Goal: Information Seeking & Learning: Learn about a topic

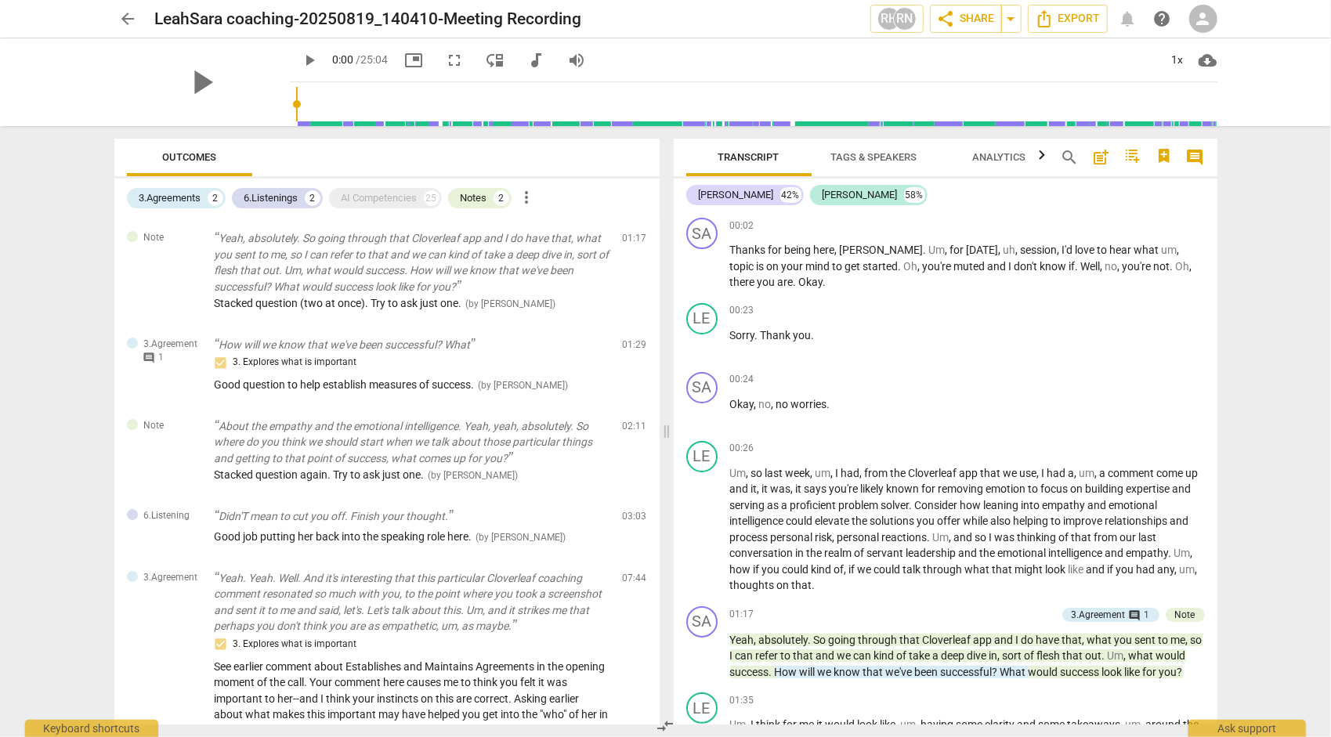
drag, startPoint x: 1219, startPoint y: 235, endPoint x: 1218, endPoint y: 208, distance: 26.7
click at [1218, 208] on div "Transcript Tags & Speakers Analytics search post_add comment [PERSON_NAME] 42% …" at bounding box center [949, 431] width 563 height 611
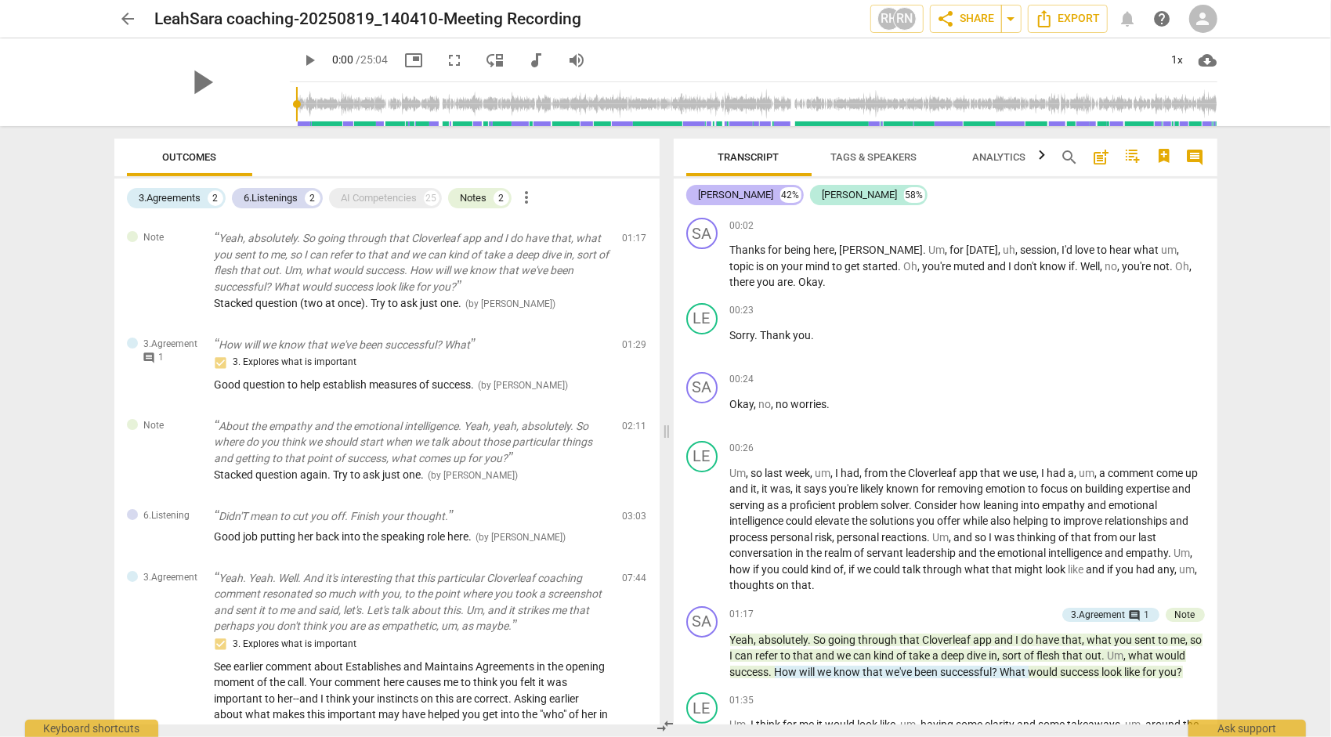
drag, startPoint x: 848, startPoint y: 196, endPoint x: 708, endPoint y: 197, distance: 139.5
click at [708, 197] on div "[PERSON_NAME] 42% [PERSON_NAME] 58%" at bounding box center [945, 195] width 519 height 27
click at [1010, 157] on span "Analytics" at bounding box center [999, 157] width 53 height 12
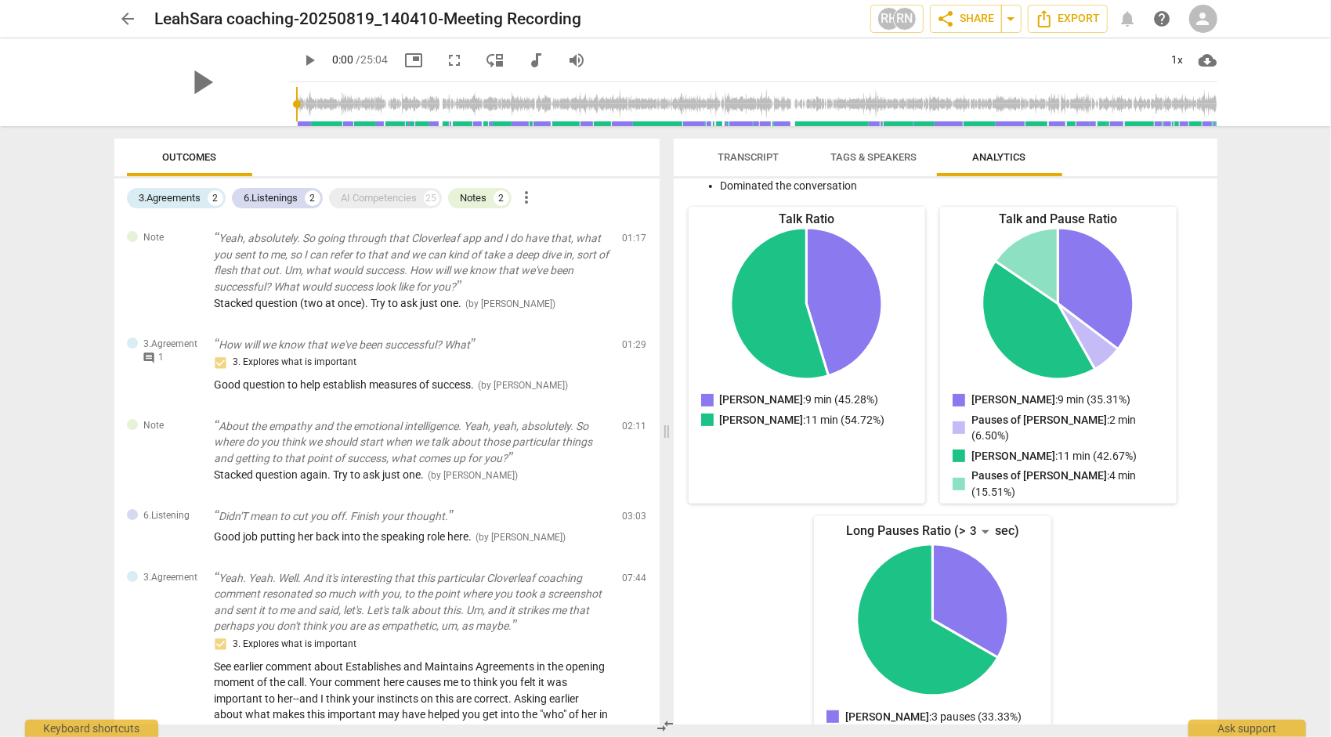
scroll to position [162, 0]
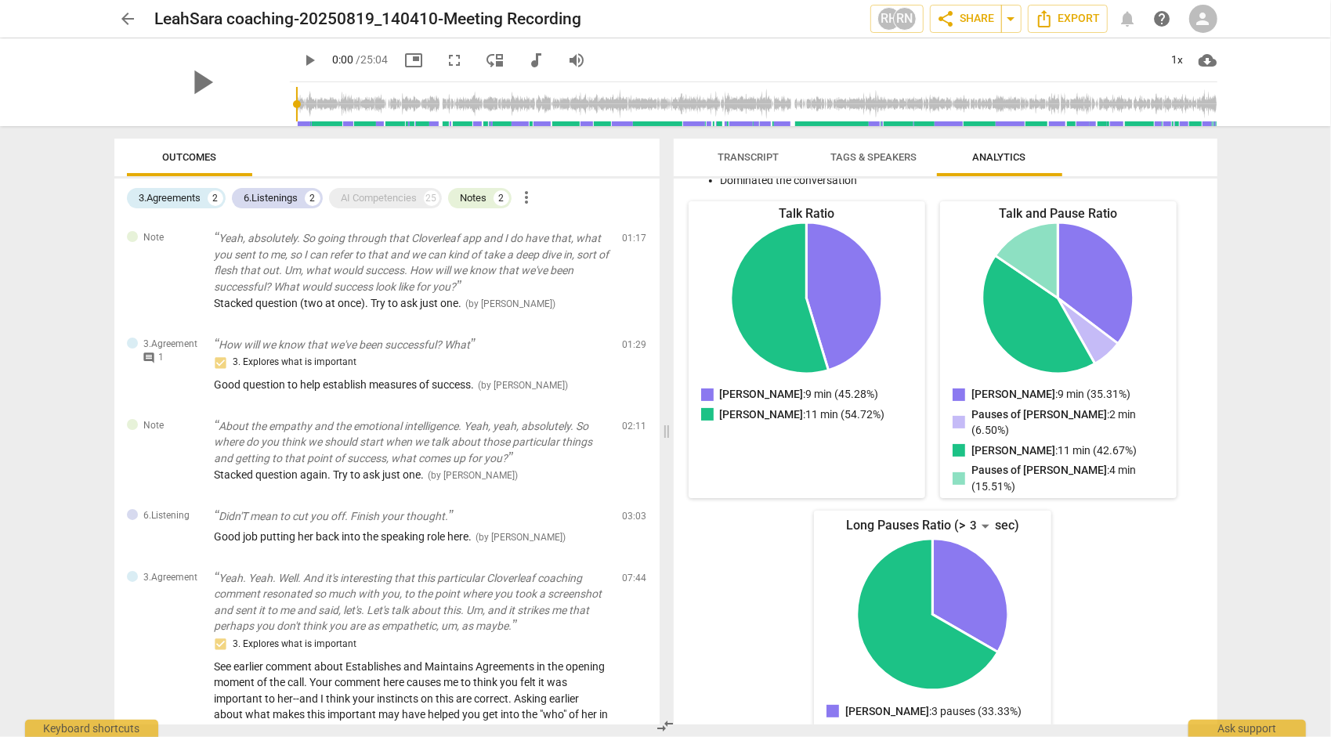
click at [748, 156] on span "Transcript" at bounding box center [748, 157] width 61 height 12
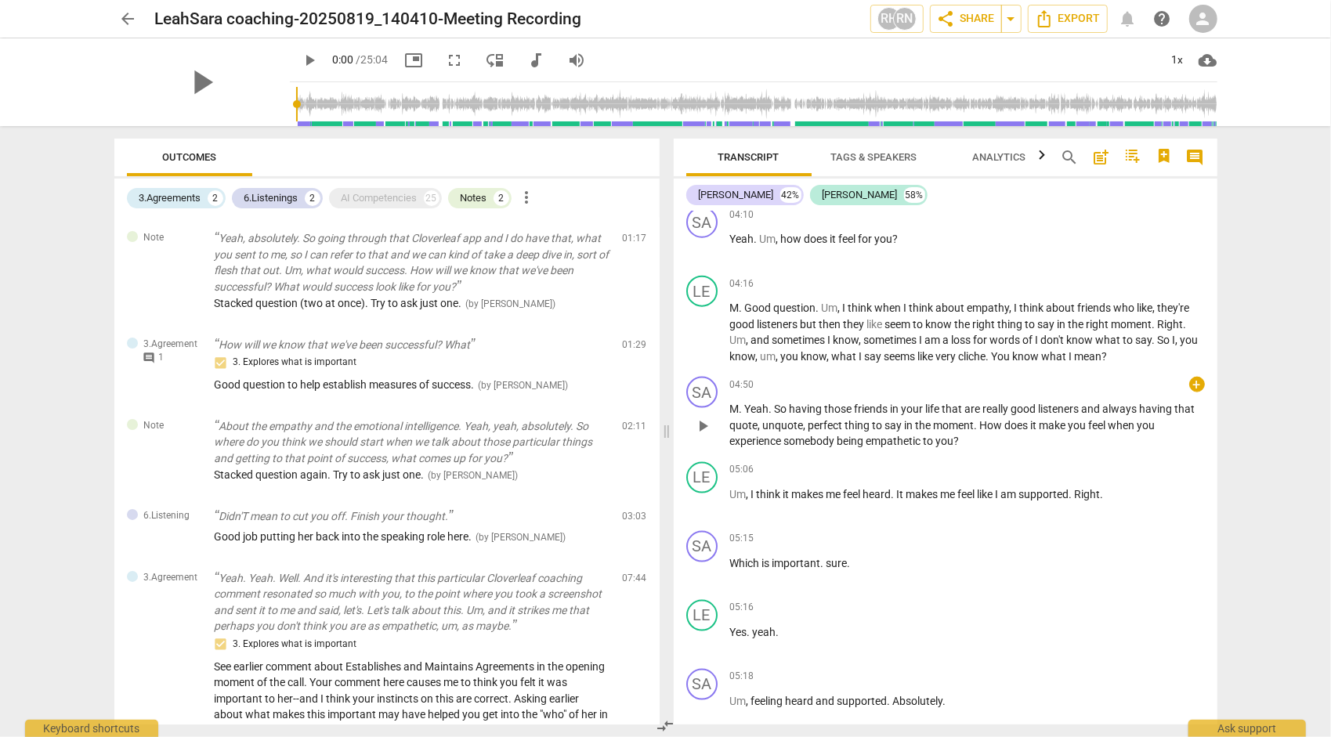
scroll to position [1410, 0]
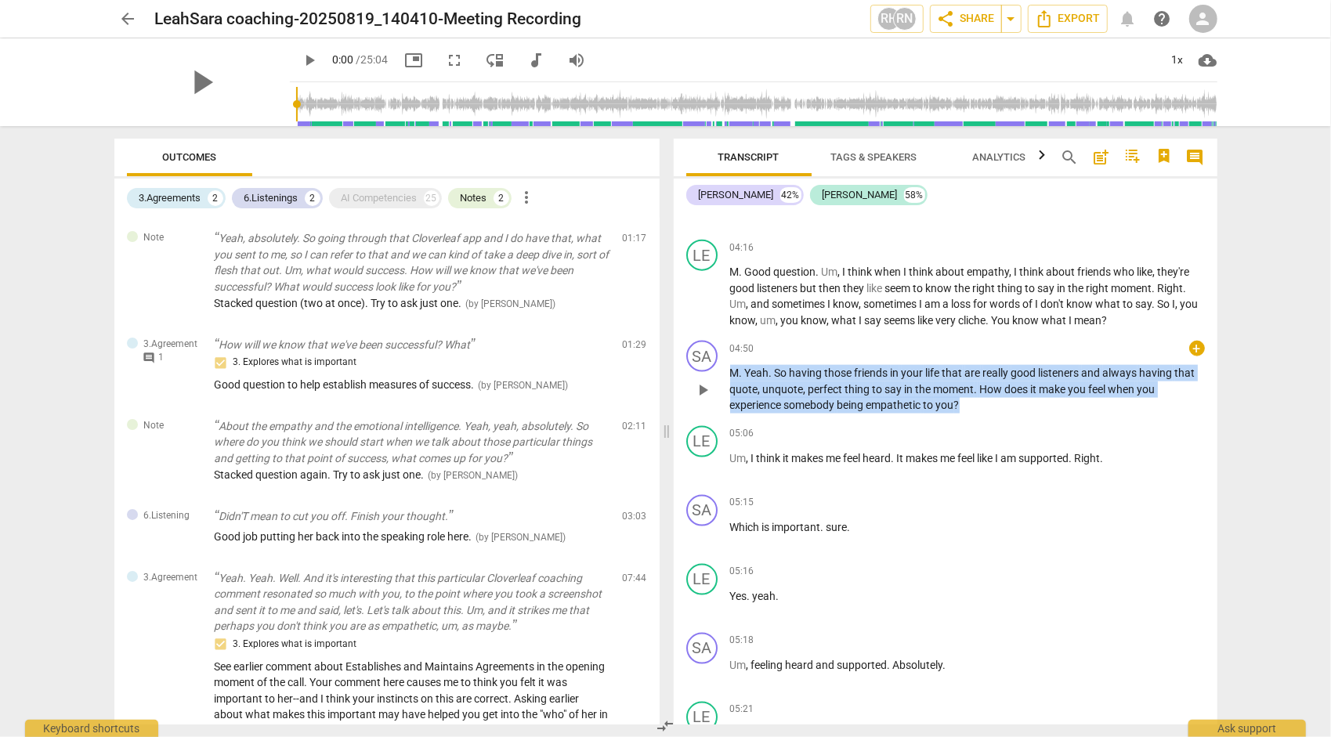
drag, startPoint x: 729, startPoint y: 393, endPoint x: 970, endPoint y: 423, distance: 242.5
click at [970, 414] on p "M . Yeah . So having those friends in your life that are really good listeners …" at bounding box center [967, 389] width 475 height 49
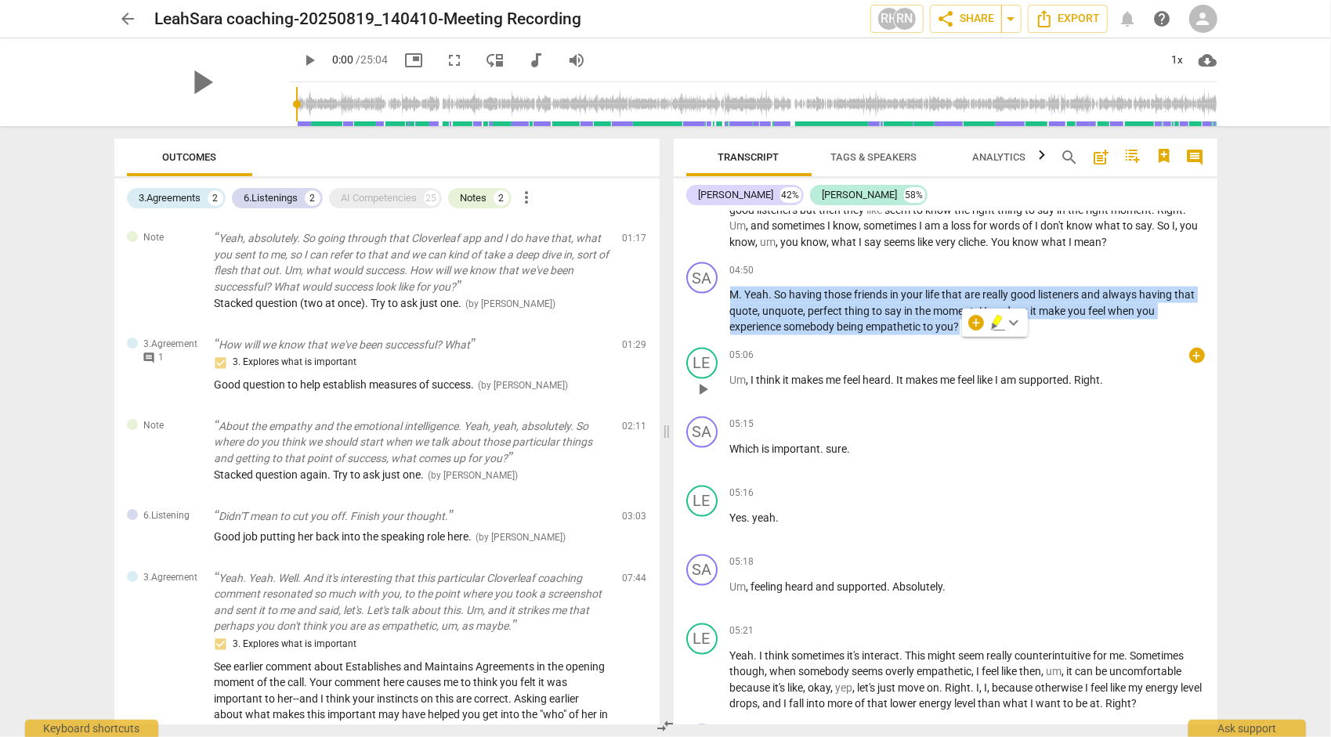
click at [1039, 386] on span "supported" at bounding box center [1044, 380] width 50 height 13
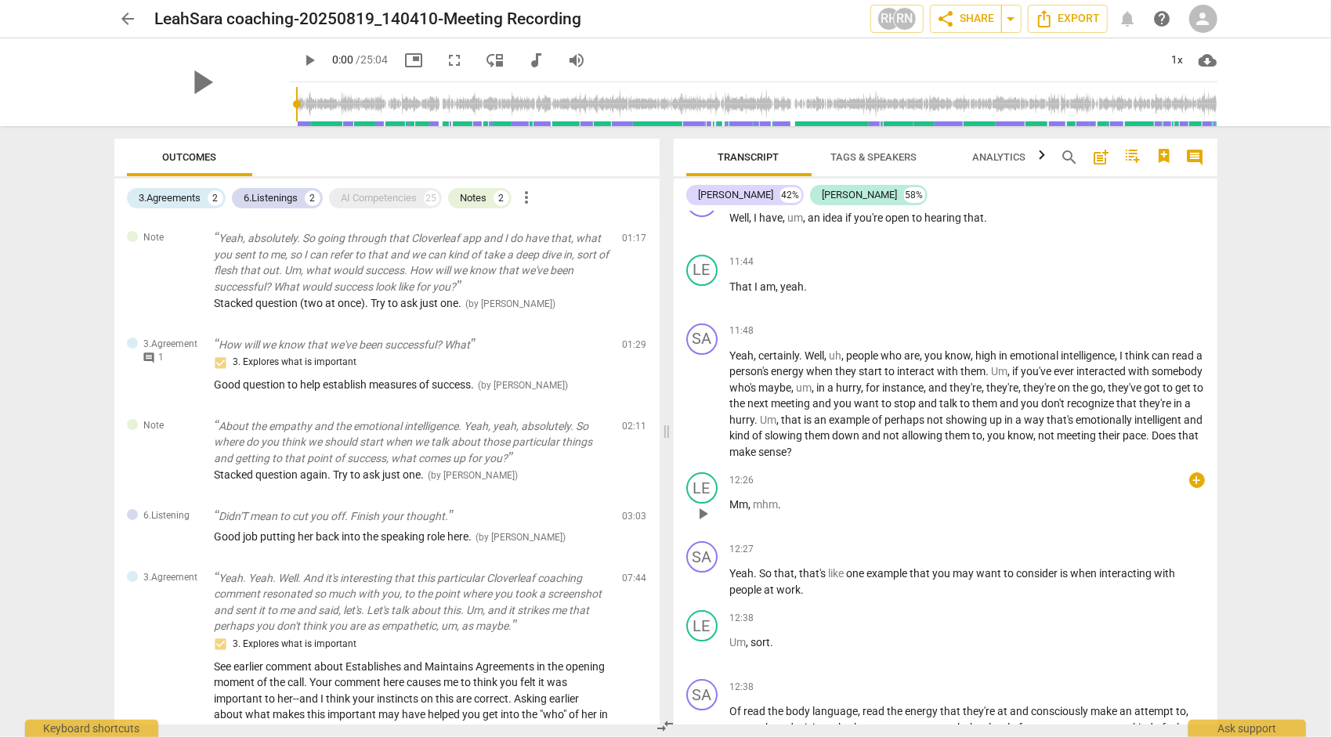
scroll to position [3447, 0]
click at [730, 360] on span "Yeah" at bounding box center [742, 354] width 24 height 13
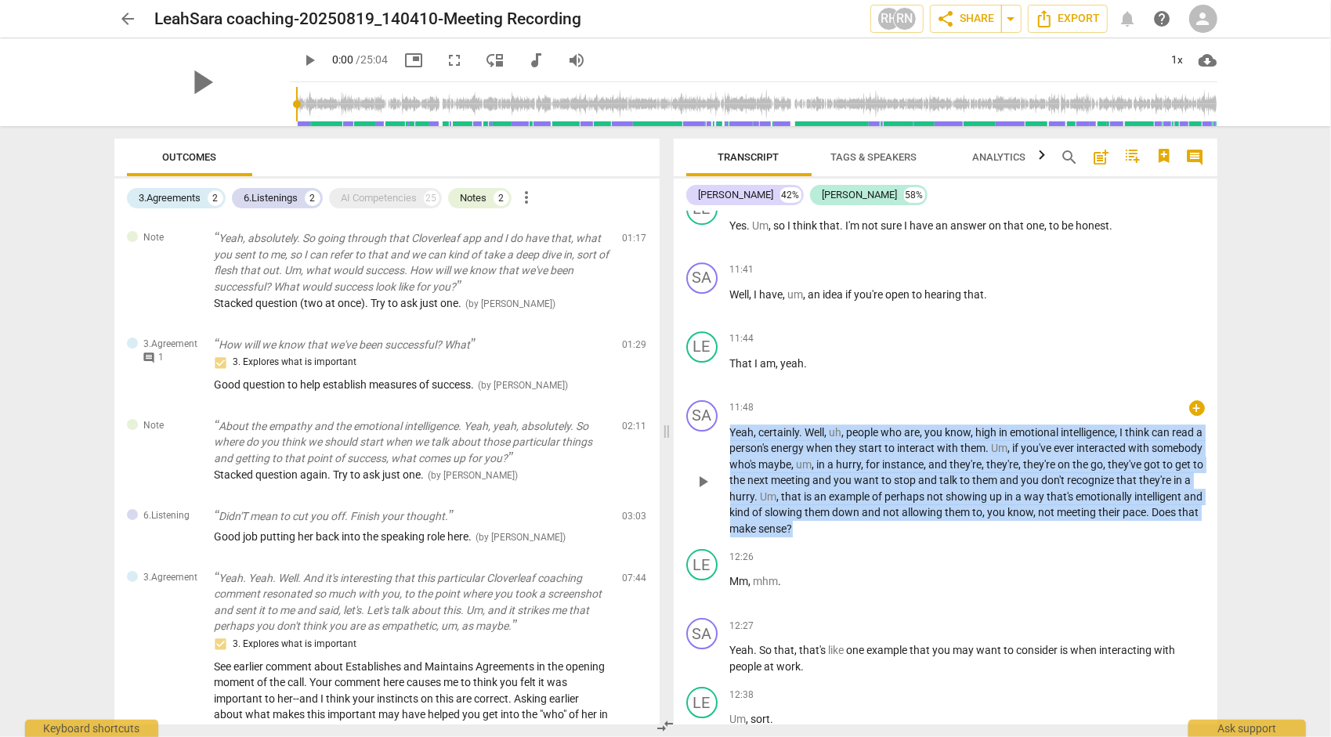
drag, startPoint x: 732, startPoint y: 451, endPoint x: 874, endPoint y: 541, distance: 168.3
click at [874, 537] on p "Yeah , certainly . Well , uh , people who are , you know , high in emotional in…" at bounding box center [967, 481] width 475 height 113
click at [904, 537] on p "Yeah , certainly . Well , uh , people who are , you know , high in emotional in…" at bounding box center [967, 481] width 475 height 113
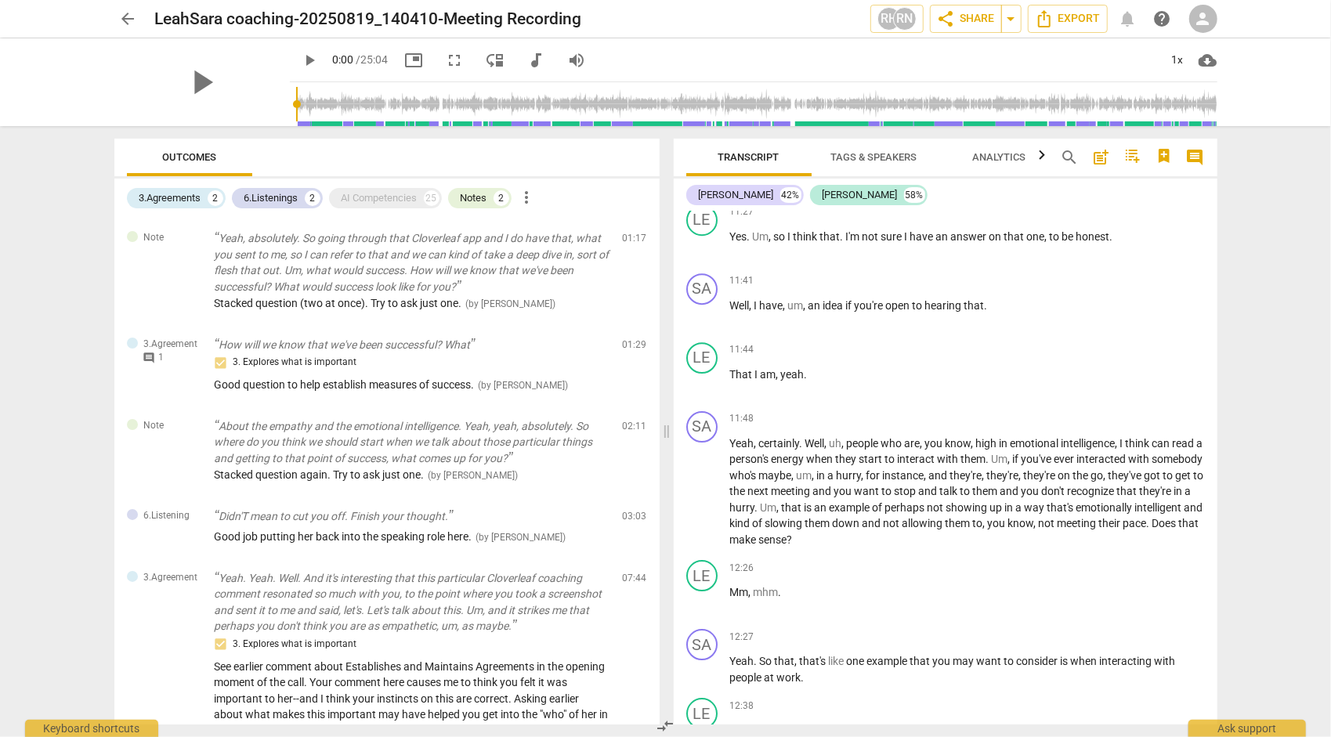
scroll to position [3291, 0]
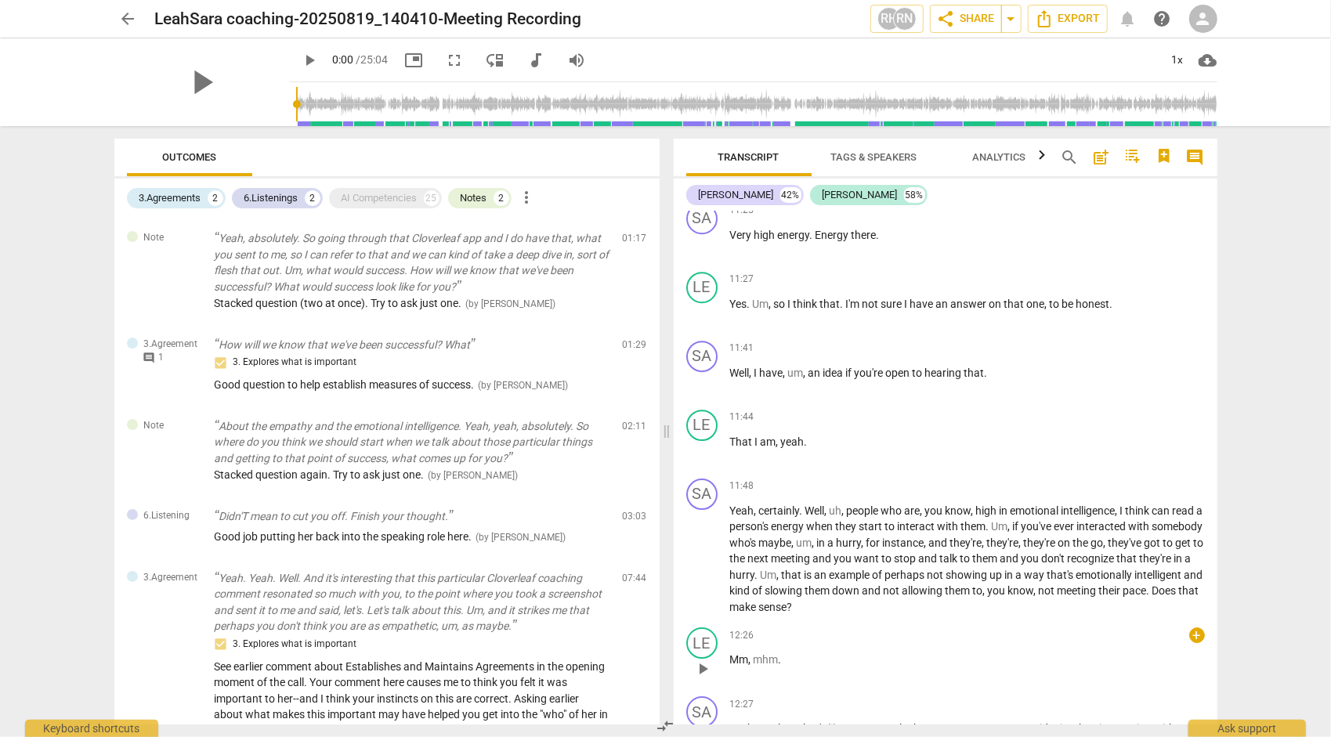
click at [1067, 668] on p "Mm , mhm ." at bounding box center [967, 660] width 475 height 16
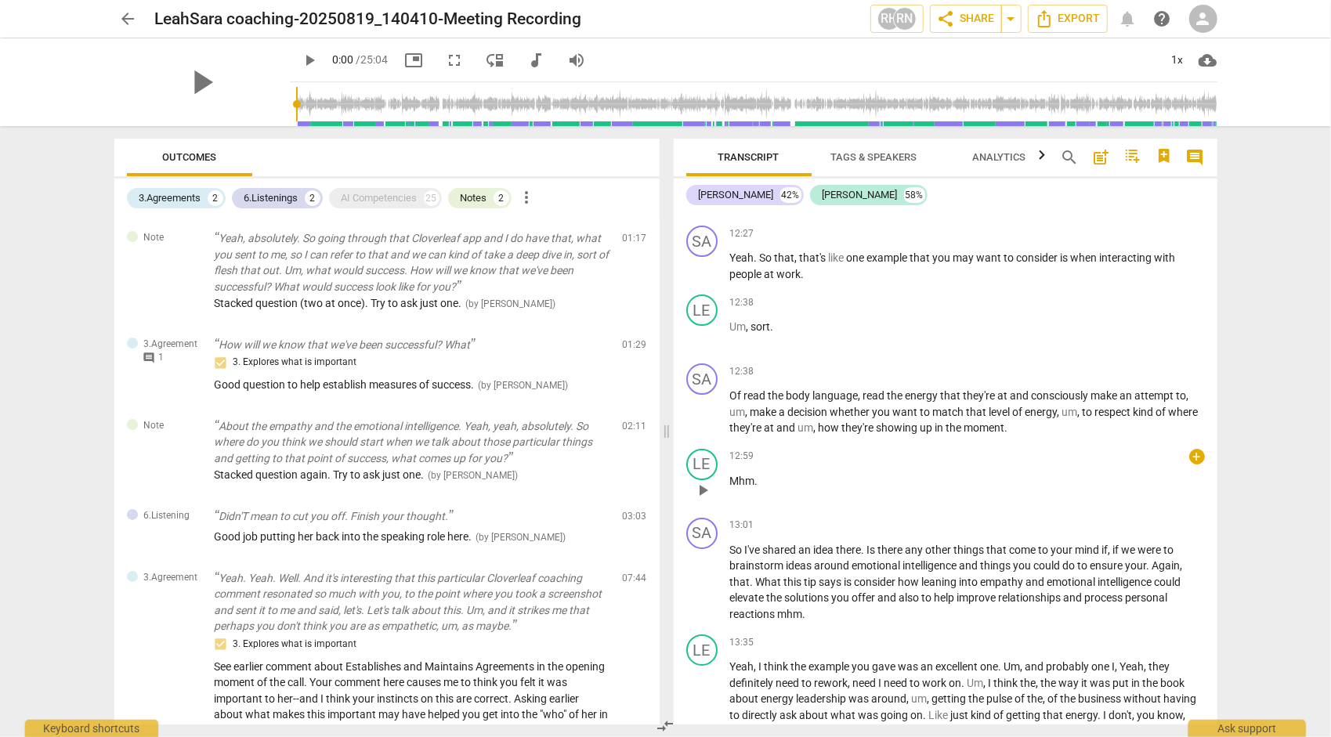
scroll to position [3761, 0]
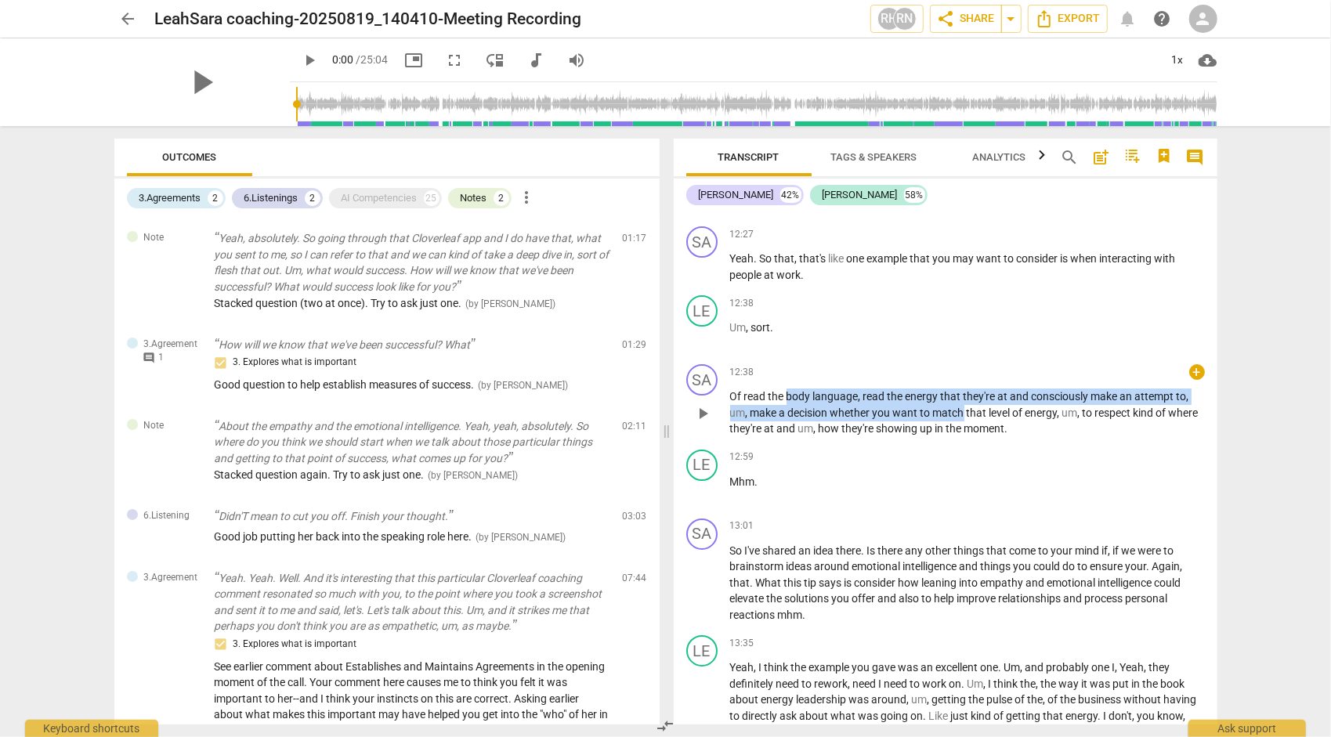
drag, startPoint x: 798, startPoint y: 414, endPoint x: 965, endPoint y: 428, distance: 167.5
click at [965, 428] on p "Of read the body language , read the energy that they're at and consciously mak…" at bounding box center [967, 413] width 475 height 49
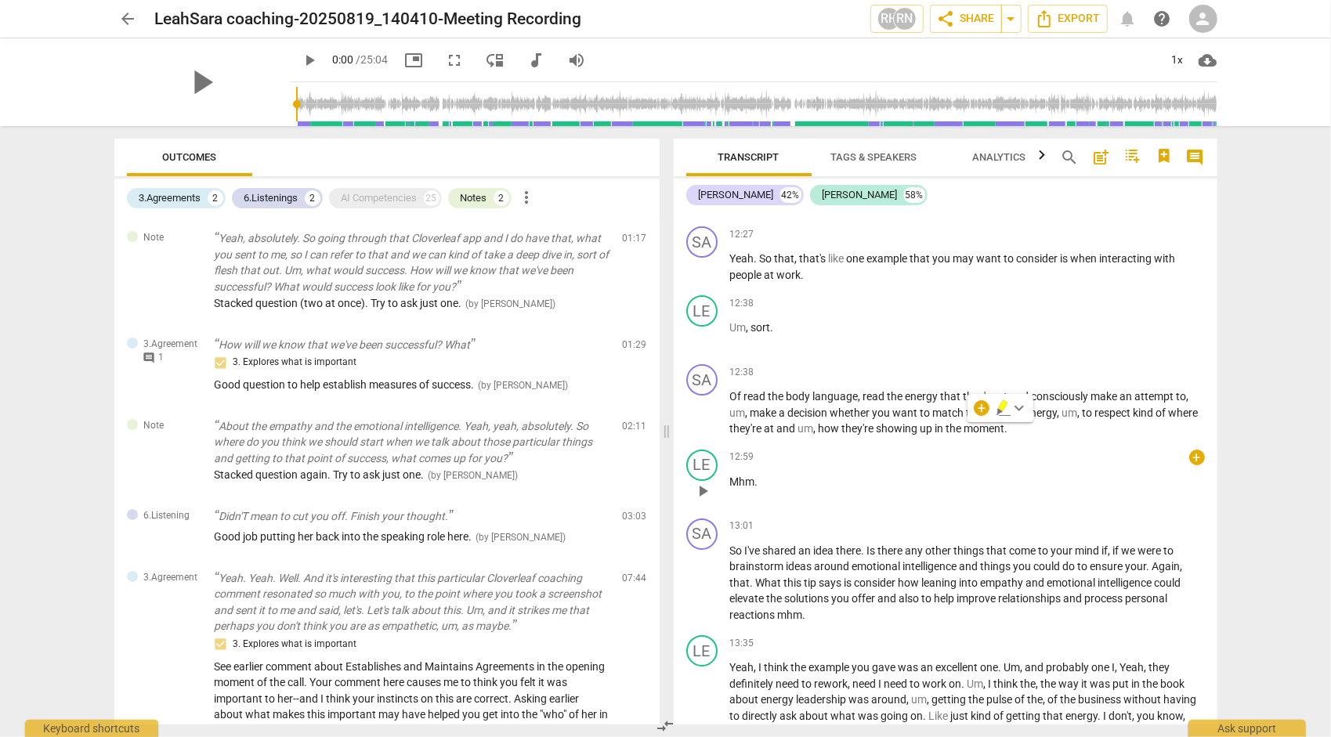
click at [903, 506] on div "12:59 + keyboard_arrow_right Mhm ." at bounding box center [967, 478] width 475 height 56
drag, startPoint x: 732, startPoint y: 567, endPoint x: 872, endPoint y: 569, distance: 140.3
click at [872, 569] on p "So I've shared an idea there . Is there any other things that come to your mind…" at bounding box center [967, 583] width 475 height 81
click at [1026, 534] on div "13:01 + keyboard_arrow_right" at bounding box center [967, 527] width 475 height 16
click at [990, 534] on div "13:01 + keyboard_arrow_right" at bounding box center [967, 527] width 475 height 16
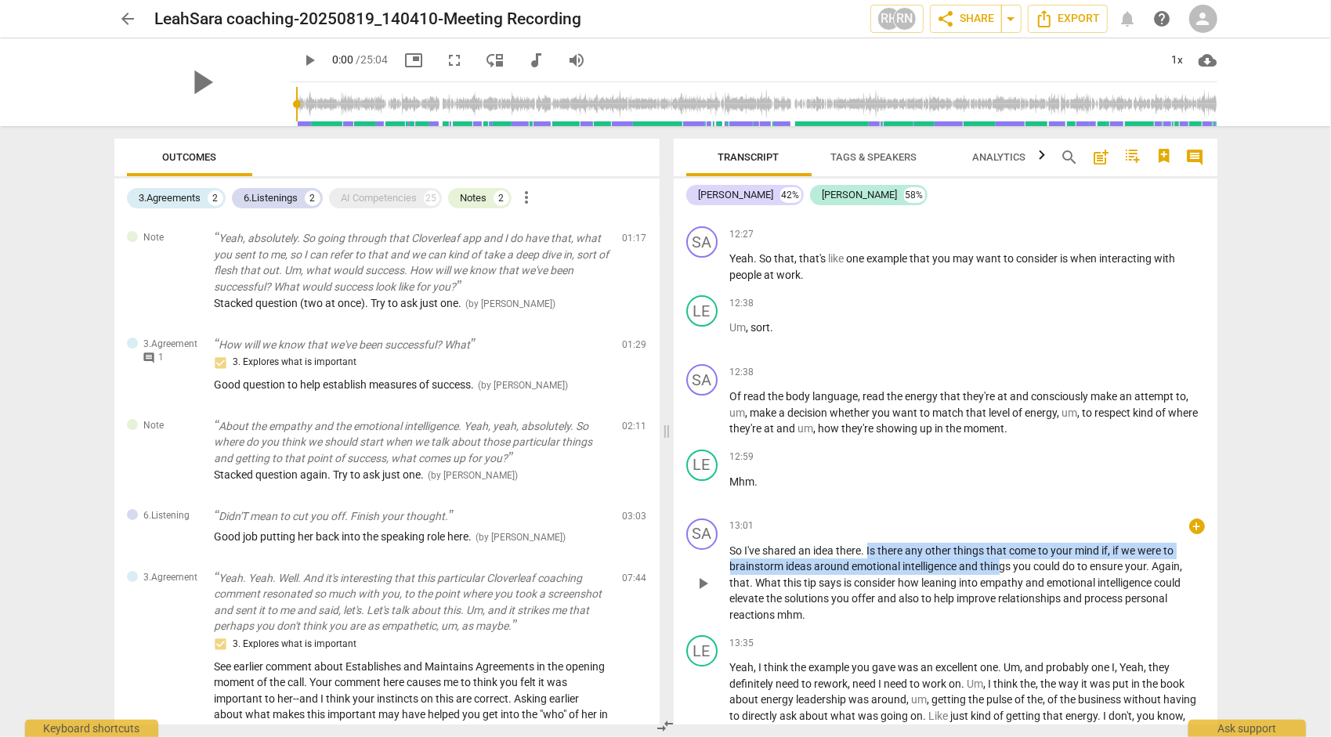
drag, startPoint x: 867, startPoint y: 567, endPoint x: 998, endPoint y: 587, distance: 132.3
click at [998, 587] on p "So I've shared an idea there . Is there any other things that come to your mind…" at bounding box center [967, 583] width 475 height 81
click at [920, 557] on span "any" at bounding box center [916, 551] width 20 height 13
click at [1217, 490] on div "SA play_arrow pause 00:02 + keyboard_arrow_right Thanks for being here , [PERSO…" at bounding box center [946, 468] width 544 height 513
drag, startPoint x: 1217, startPoint y: 490, endPoint x: 1222, endPoint y: 462, distance: 28.6
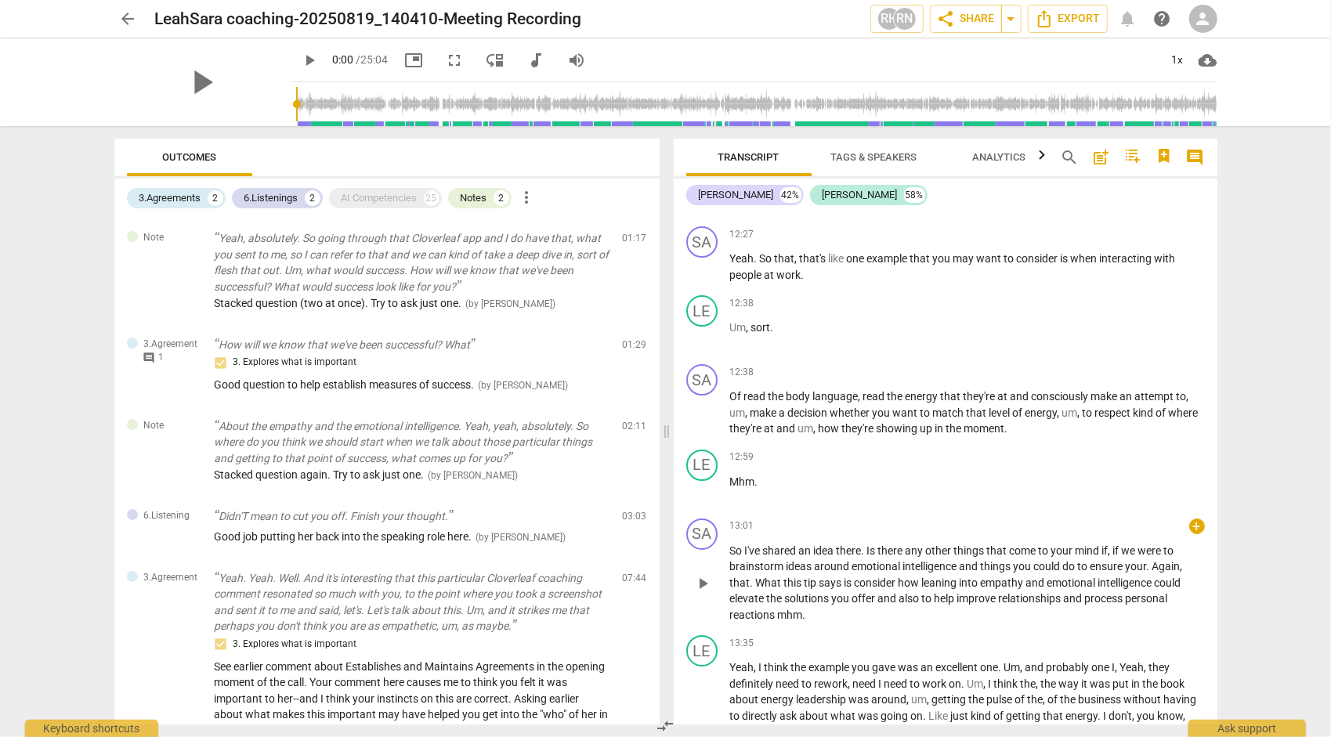
click at [1222, 464] on div "Transcript Tags & Speakers Analytics search post_add comment [PERSON_NAME] 42% …" at bounding box center [949, 431] width 563 height 611
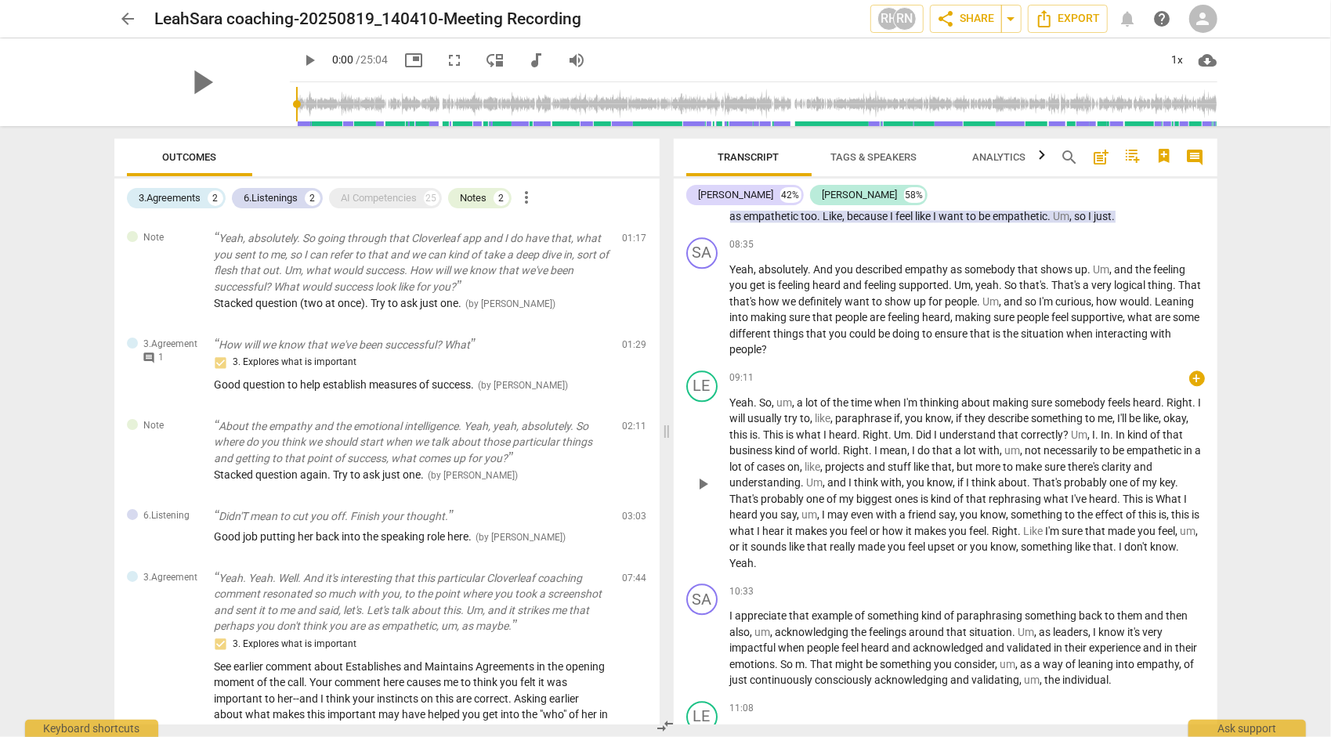
scroll to position [2507, 0]
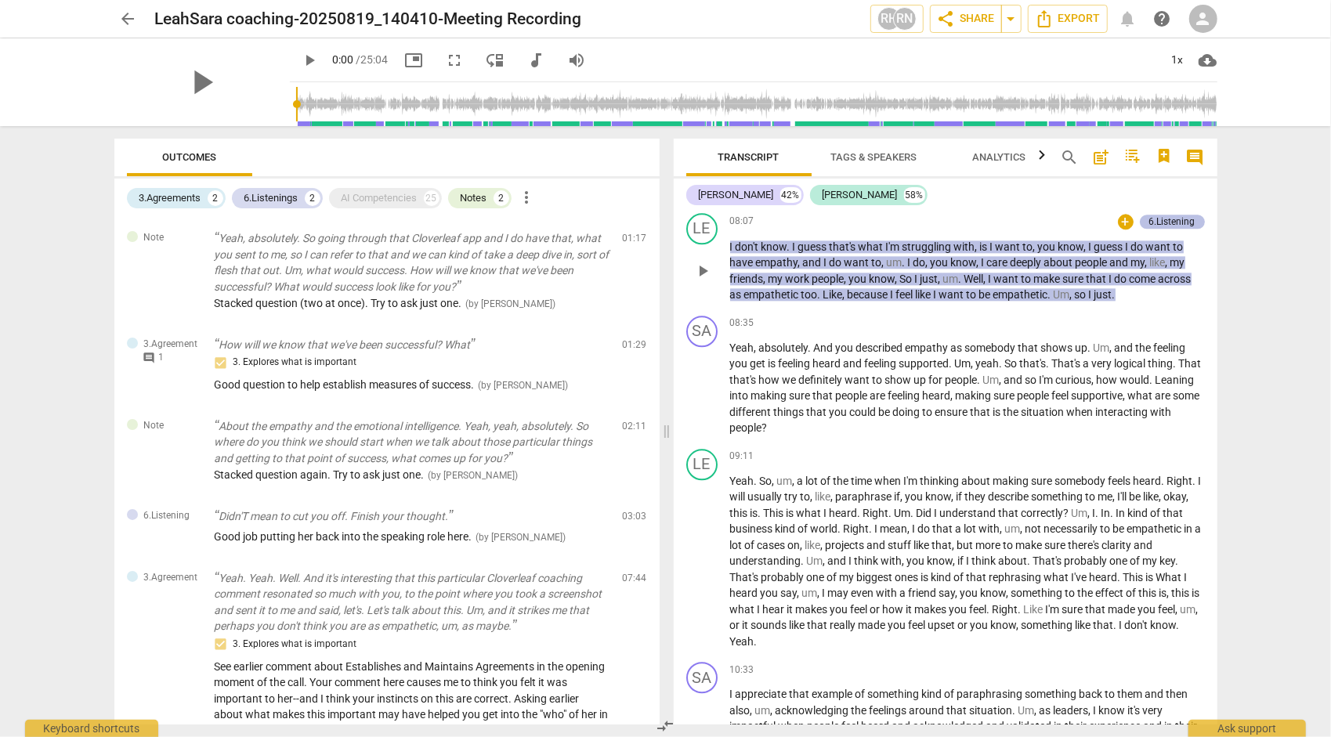
click at [1162, 229] on div "6.Listening" at bounding box center [1172, 222] width 46 height 14
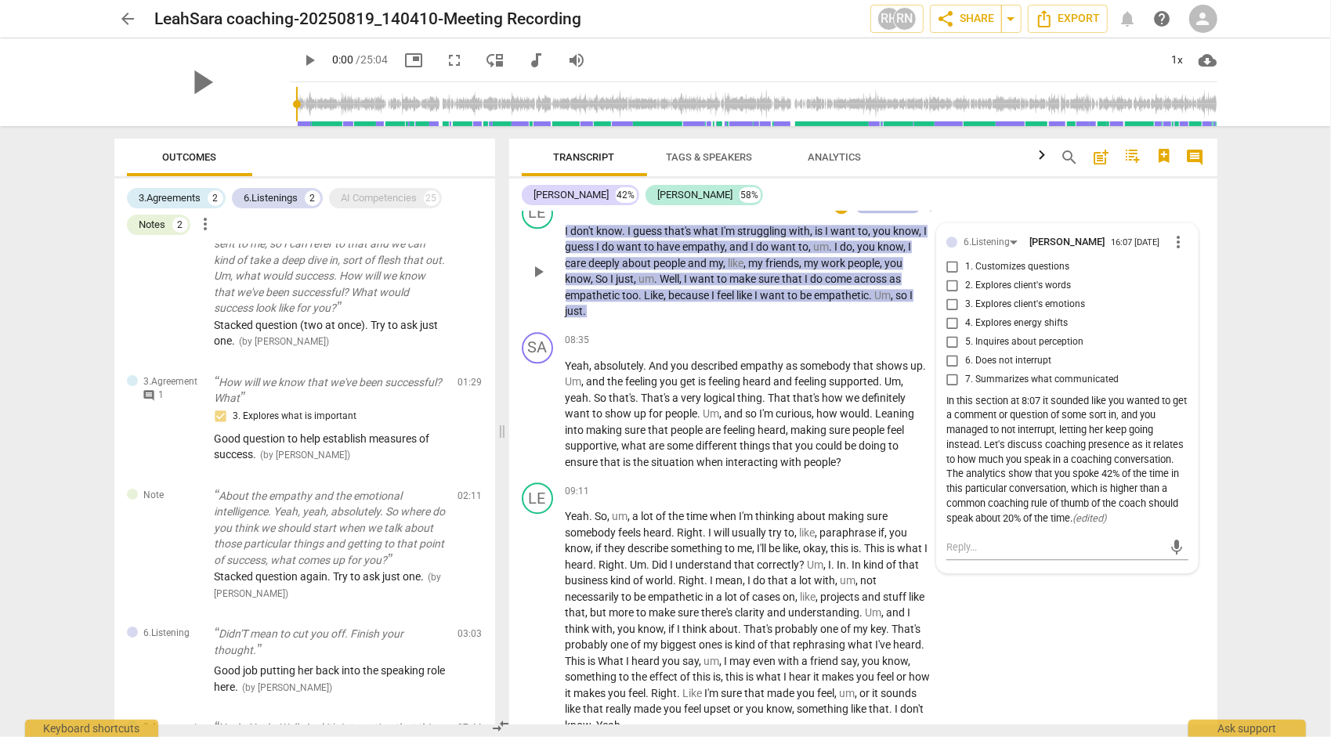
scroll to position [233, 0]
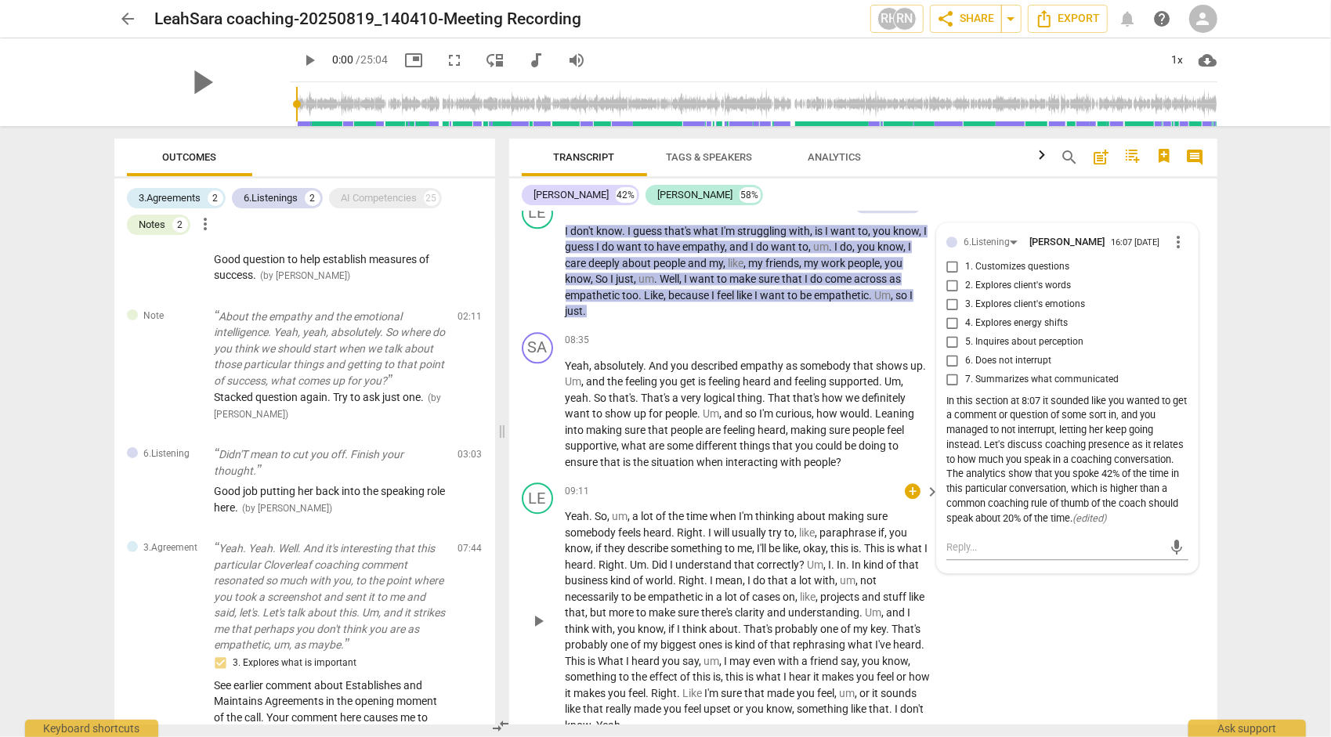
drag, startPoint x: 1094, startPoint y: 671, endPoint x: 1099, endPoint y: 660, distance: 12.3
click at [1094, 671] on div "LE play_arrow pause 09:11 + keyboard_arrow_right Yeah . So , um , a lot of the …" at bounding box center [863, 607] width 708 height 263
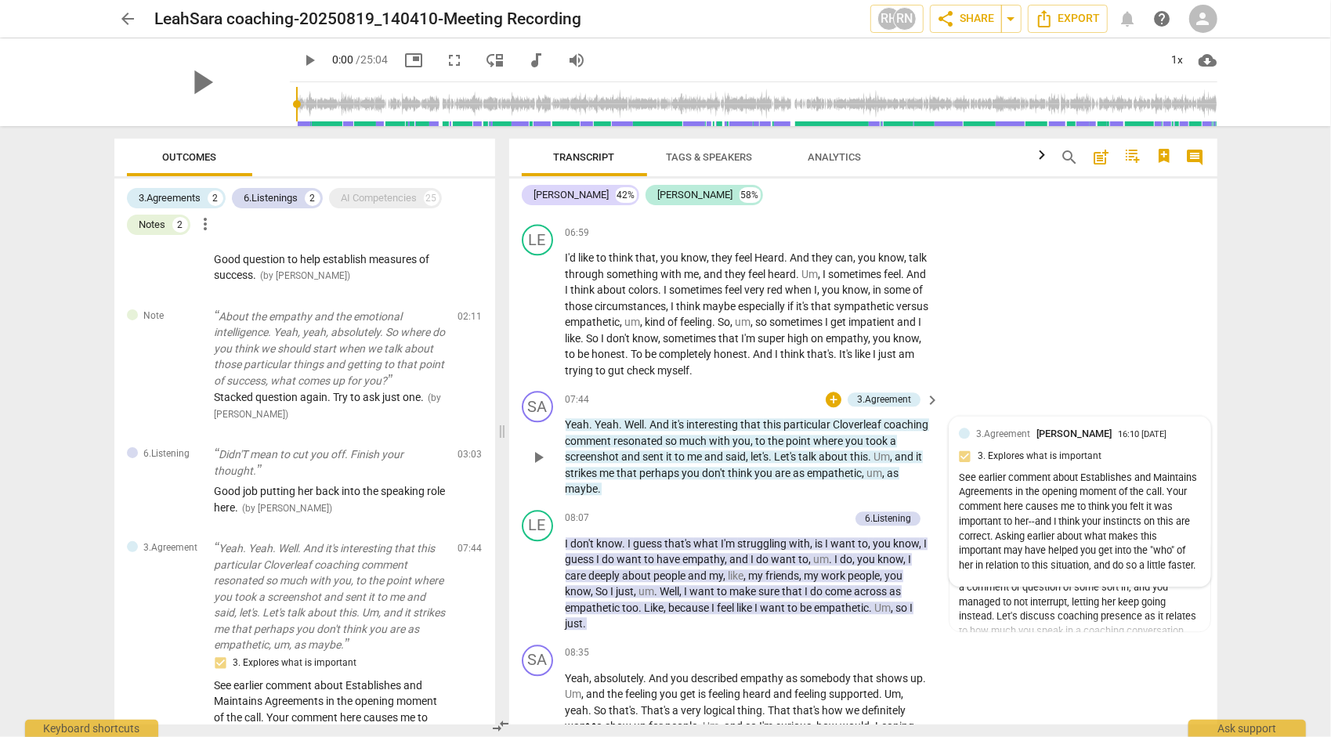
scroll to position [2459, 0]
click at [1135, 541] on div "See earlier comment about Establishes and Maintains Agreements in the opening m…" at bounding box center [1080, 523] width 242 height 103
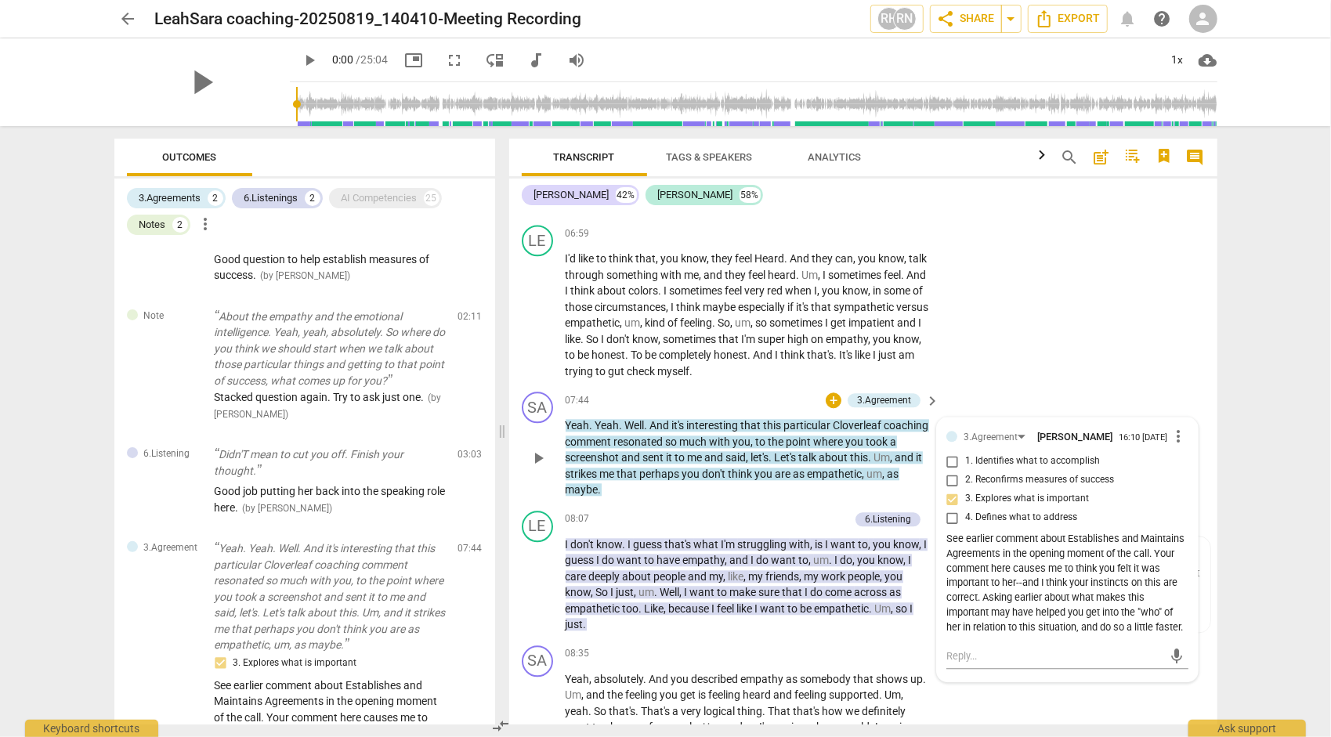
click at [1135, 490] on label "2. Reconfirms measures of success" at bounding box center [1061, 480] width 242 height 19
click at [965, 490] on input "2. Reconfirms measures of success" at bounding box center [952, 480] width 25 height 19
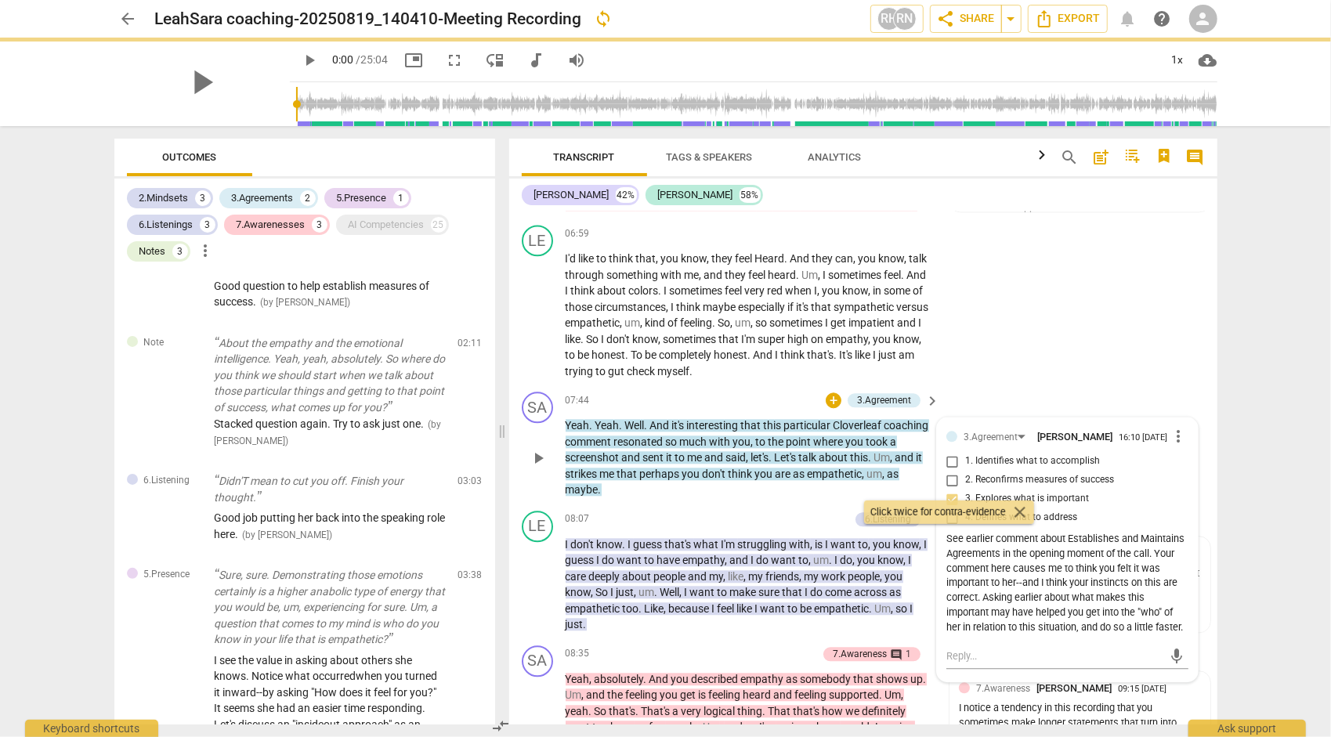
checkbox input "true"
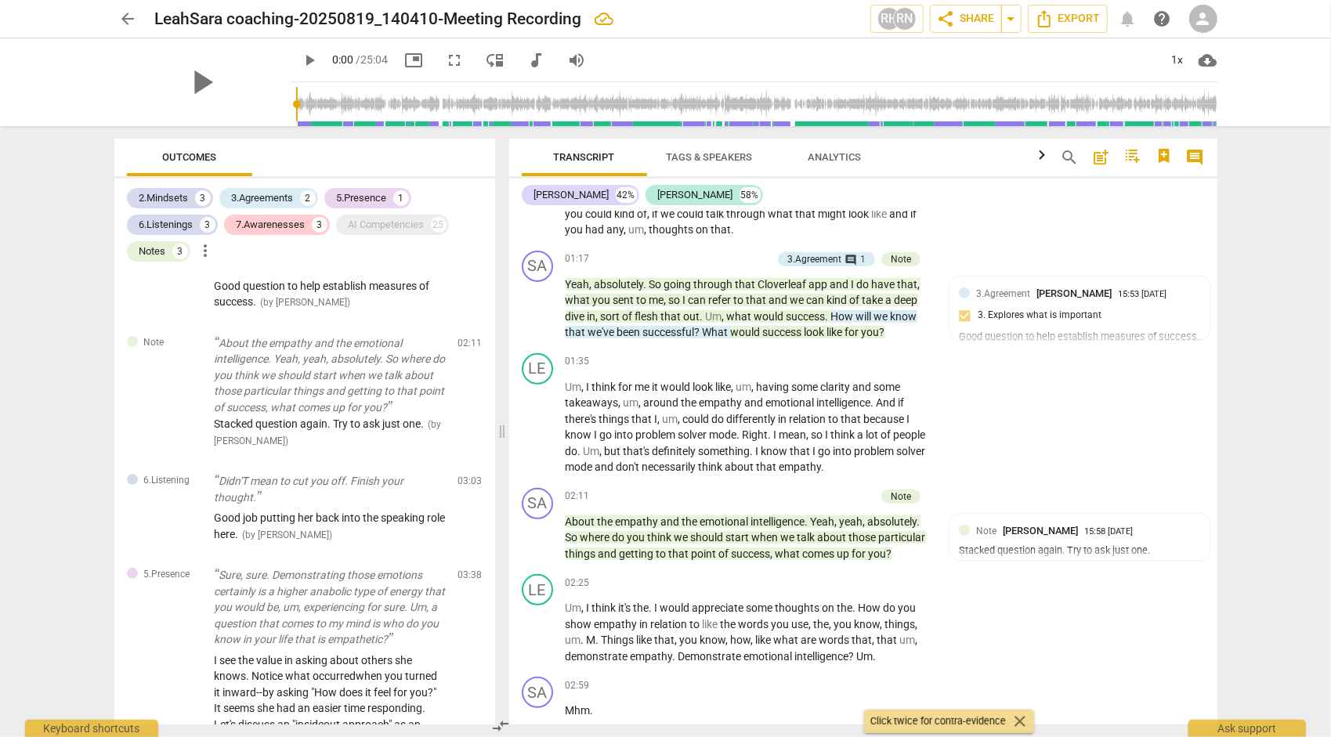
scroll to position [365, 0]
